Goal: Task Accomplishment & Management: Complete application form

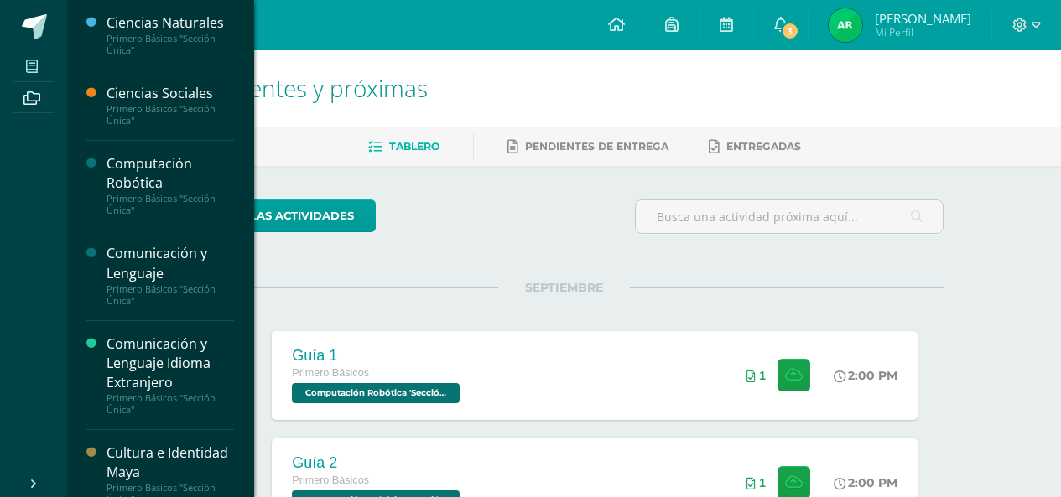
click at [41, 67] on span at bounding box center [32, 66] width 38 height 23
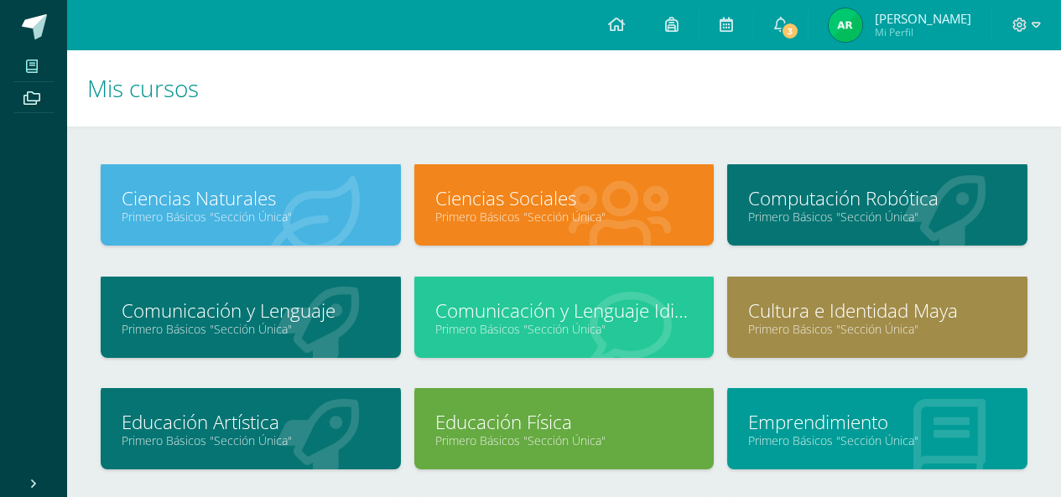
click at [835, 218] on link "Primero Básicos "Sección Única"" at bounding box center [877, 217] width 258 height 16
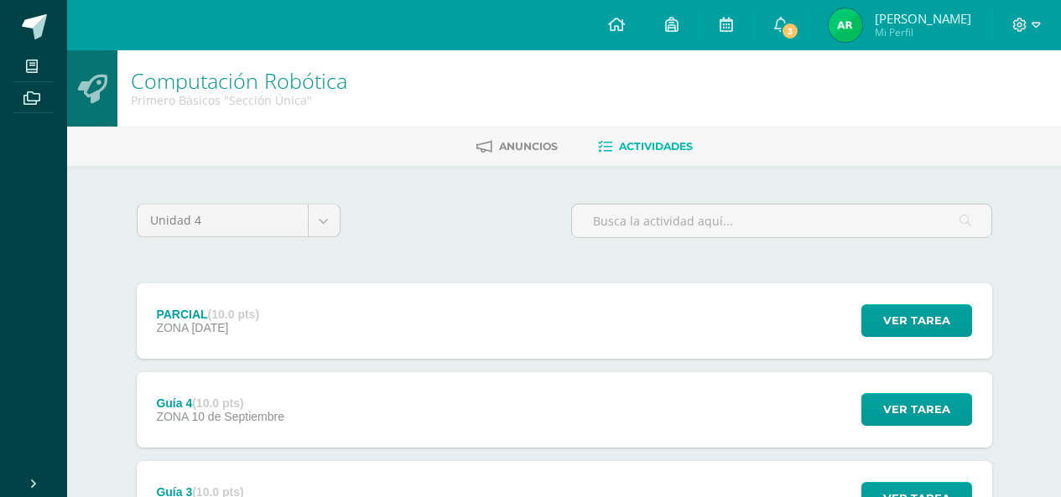
click at [367, 310] on div "PARCIAL (10.0 pts) ZONA [DATE] Ver tarea PARCIAL Computación Robótica Cargando …" at bounding box center [565, 321] width 856 height 75
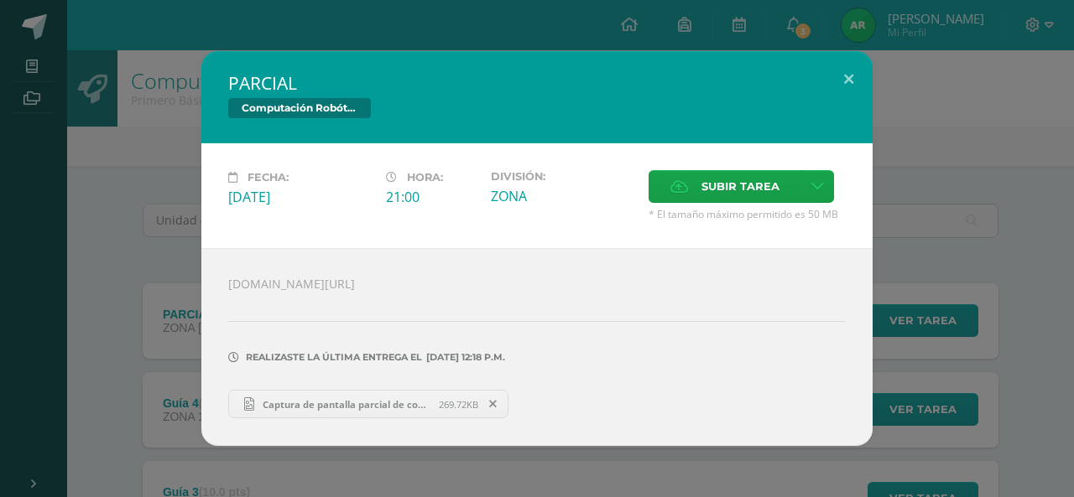
click at [935, 99] on div "PARCIAL Computación Robótica Fecha: [DATE] Hora: 21:00 División: ZONA" at bounding box center [537, 248] width 1060 height 395
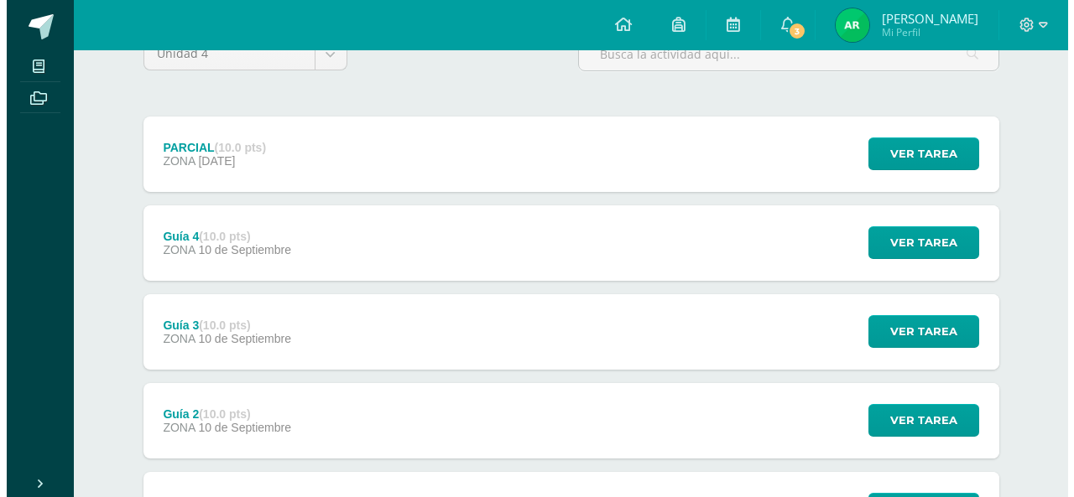
scroll to position [168, 0]
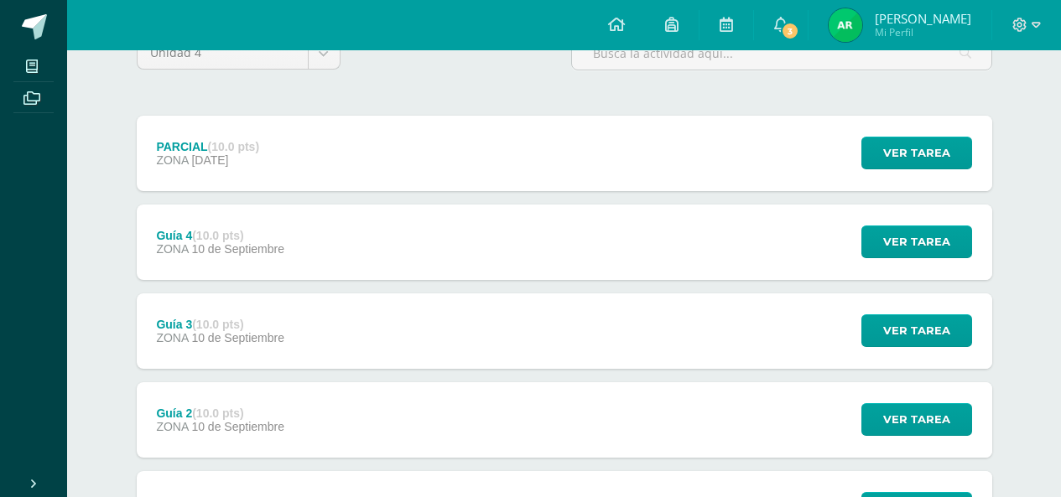
click at [302, 357] on div "Guía 3 (10.0 pts) ZONA [DATE]" at bounding box center [221, 331] width 168 height 75
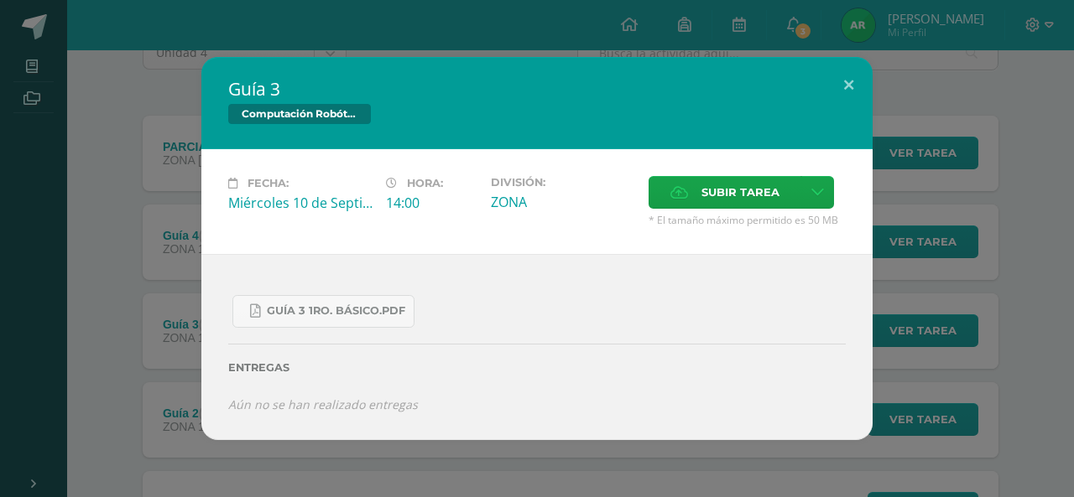
drag, startPoint x: 982, startPoint y: 129, endPoint x: 486, endPoint y: 209, distance: 502.9
click at [983, 129] on div "Guía 3 Computación Robótica Fecha: [DATE] Hora: 14:00 División: Subir tarea" at bounding box center [537, 248] width 1060 height 383
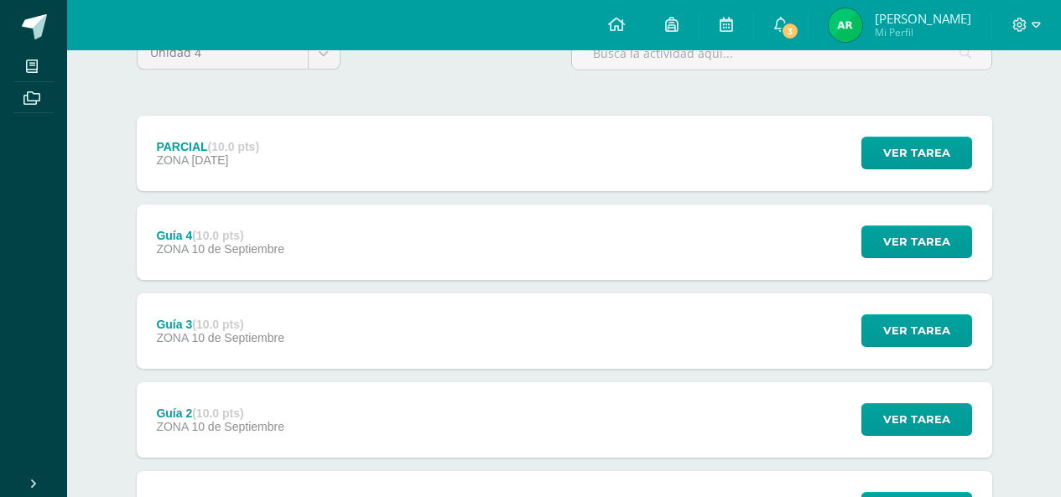
click at [365, 263] on div "Guía 4 (10.0 pts) ZONA [DATE] Ver tarea Guía 4 Computación Robótica Cargando co…" at bounding box center [565, 242] width 856 height 75
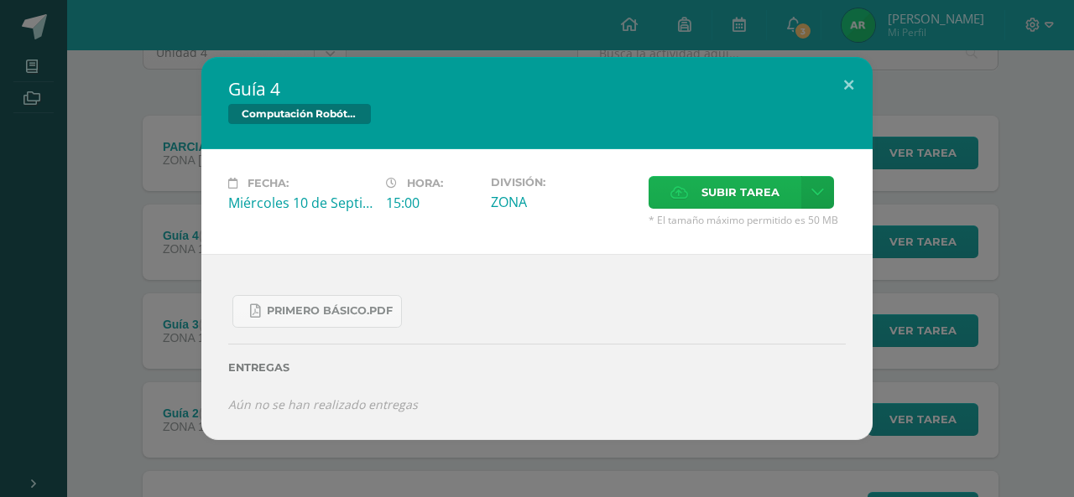
click at [706, 196] on span "Subir tarea" at bounding box center [740, 192] width 78 height 31
click at [0, 0] on input "Subir tarea" at bounding box center [0, 0] width 0 height 0
click at [364, 318] on span "PRIMERO básico.pdf" at bounding box center [330, 310] width 126 height 13
click at [762, 187] on span "Subir tarea" at bounding box center [740, 192] width 78 height 31
click at [0, 0] on input "Subir tarea" at bounding box center [0, 0] width 0 height 0
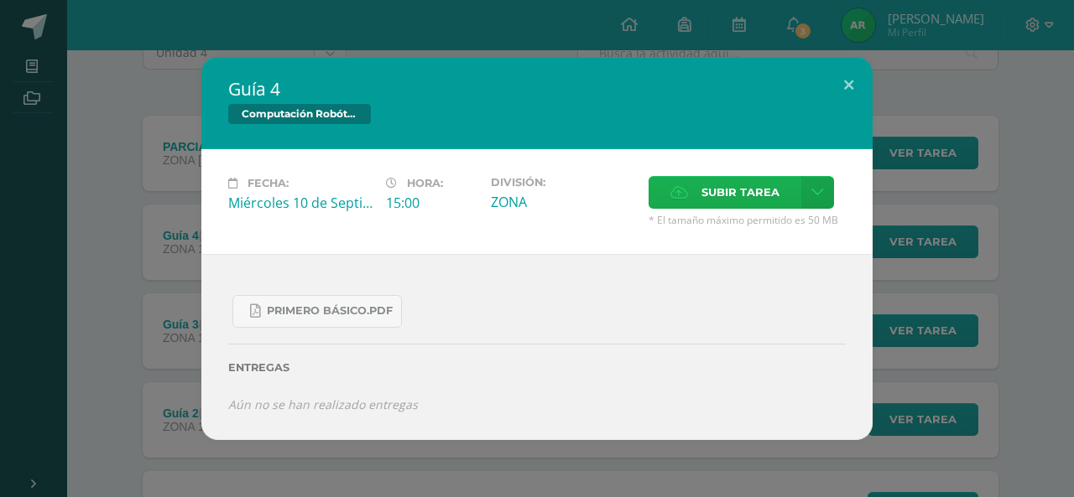
click at [743, 199] on span "Subir tarea" at bounding box center [740, 192] width 78 height 31
click at [0, 0] on input "Subir tarea" at bounding box center [0, 0] width 0 height 0
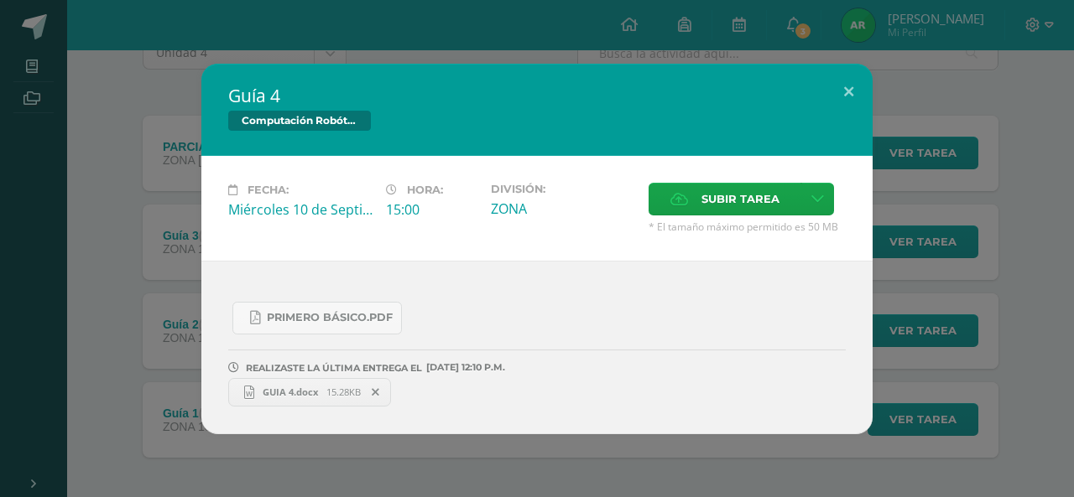
click at [300, 386] on span "GUIA 4.docx" at bounding box center [290, 392] width 72 height 13
click at [374, 389] on icon at bounding box center [376, 393] width 8 height 12
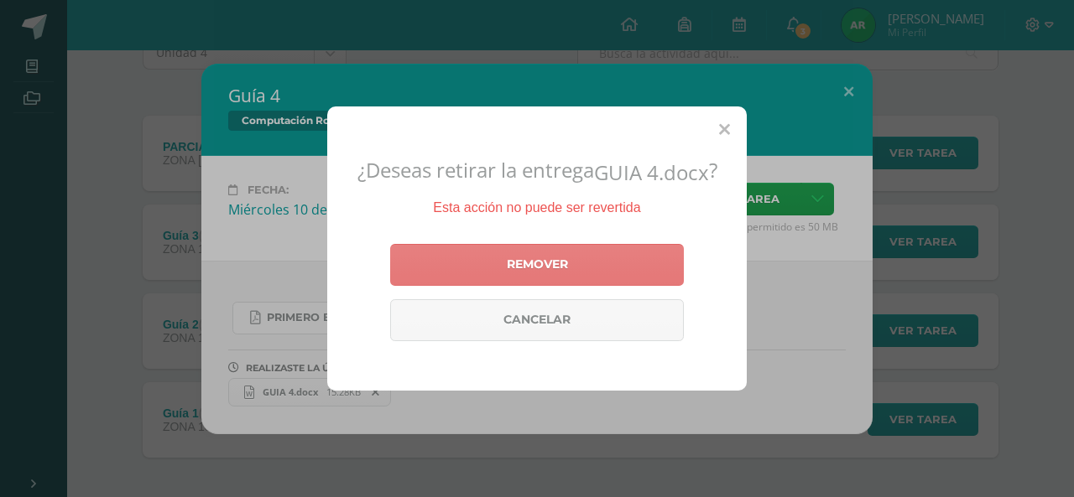
click at [555, 246] on link "Remover" at bounding box center [537, 265] width 294 height 42
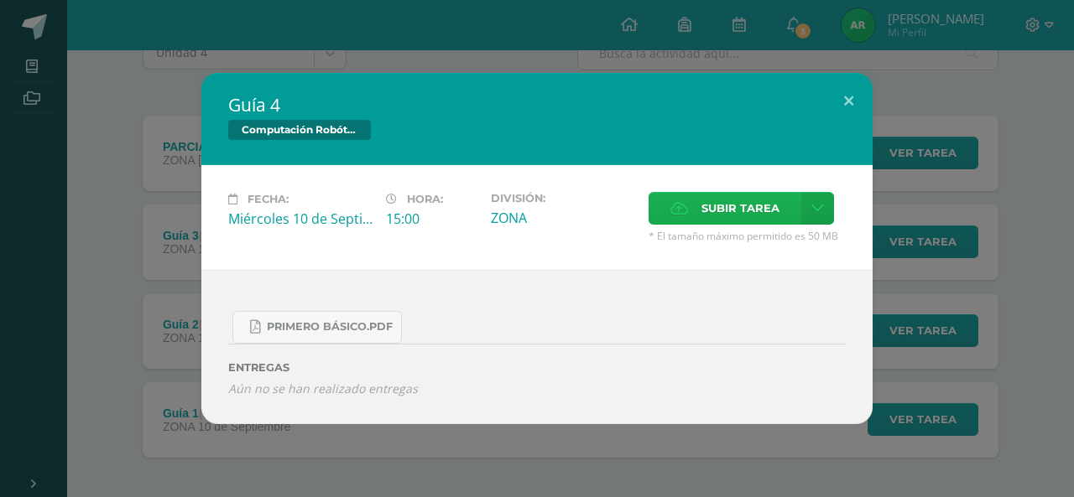
click at [728, 209] on span "Subir tarea" at bounding box center [740, 208] width 78 height 31
click at [0, 0] on input "Subir tarea" at bounding box center [0, 0] width 0 height 0
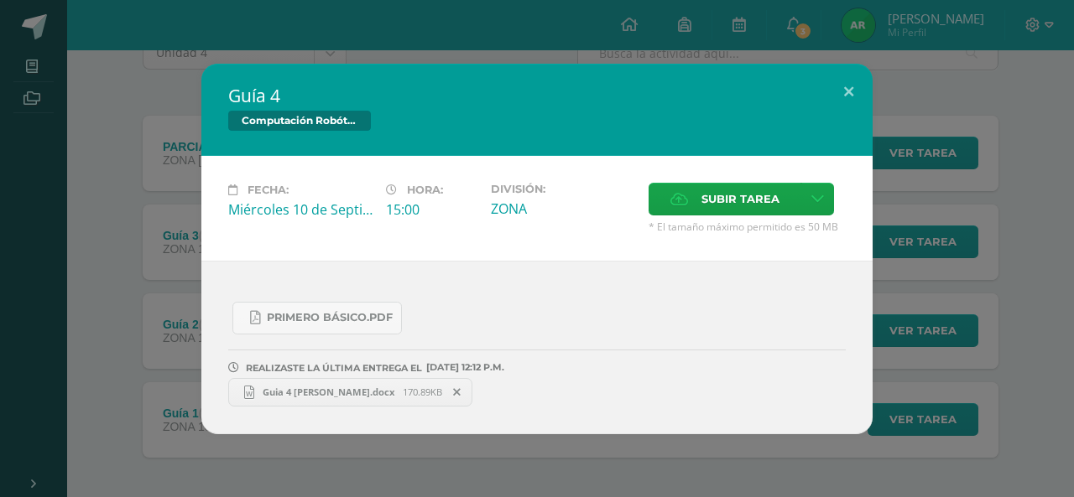
click at [974, 316] on div "Guía 4 Computación Robótica Fecha: [DATE] Hora: 15:00 División: Subir tarea" at bounding box center [537, 249] width 1060 height 371
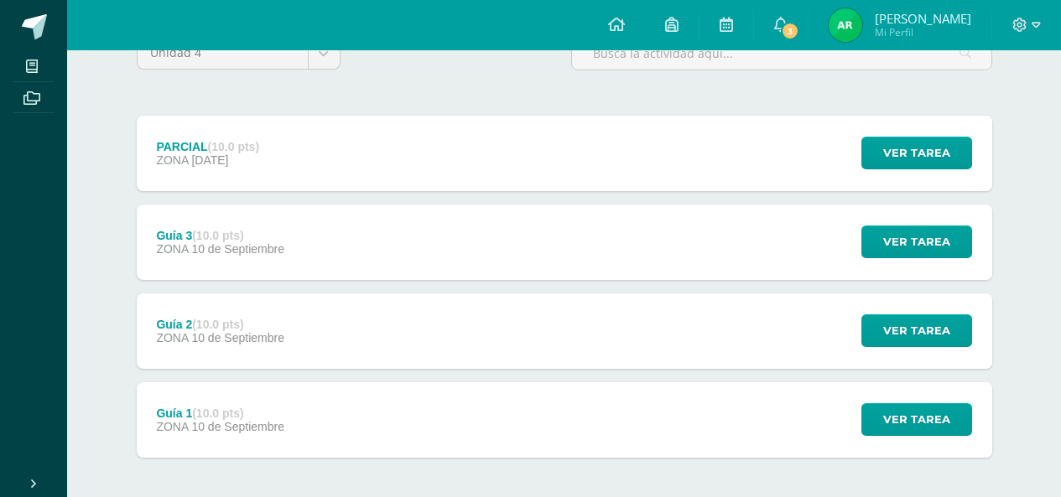
click at [280, 252] on span "10 de Septiembre" at bounding box center [237, 248] width 93 height 13
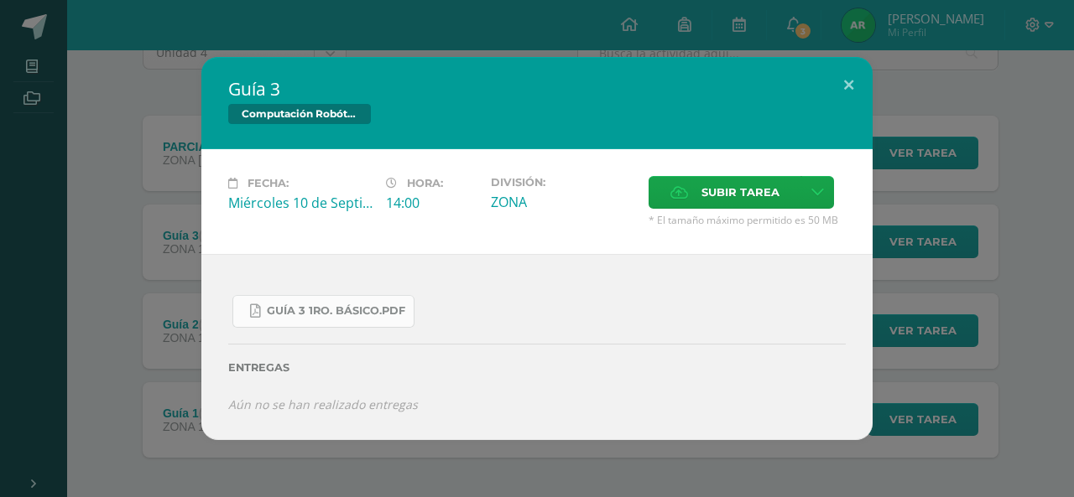
click at [374, 315] on span "Guía 3 1ro. Básico.pdf" at bounding box center [336, 310] width 138 height 13
click at [726, 185] on span "Subir tarea" at bounding box center [740, 192] width 78 height 31
click at [0, 0] on input "Subir tarea" at bounding box center [0, 0] width 0 height 0
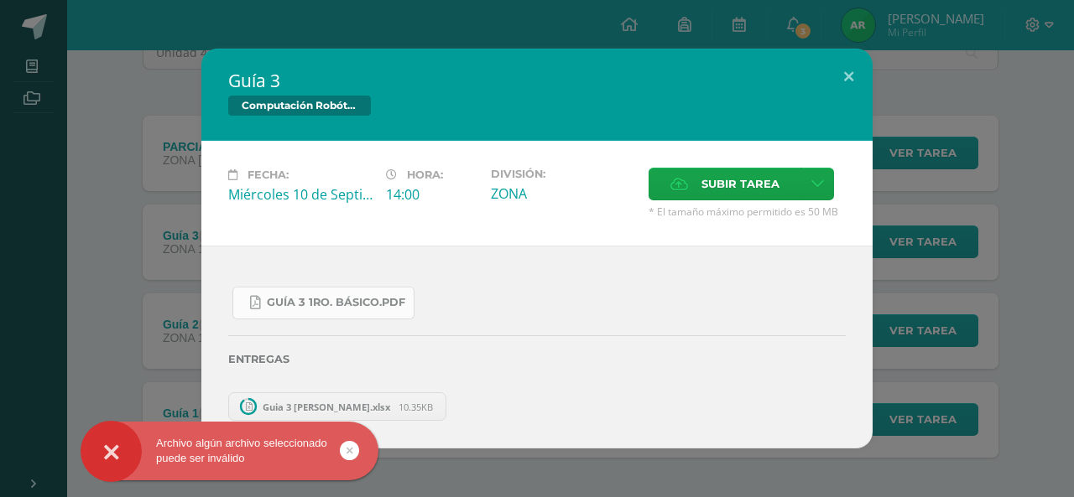
scroll to position [151, 0]
